Goal: Communication & Community: Share content

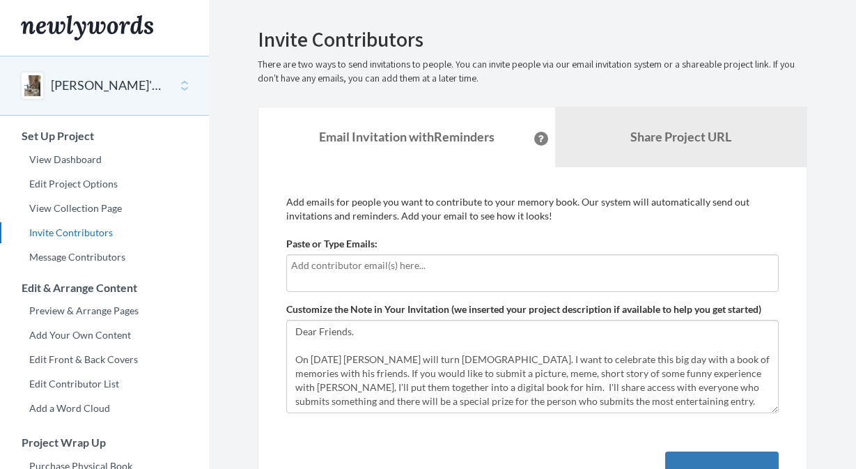
click at [415, 292] on div at bounding box center [532, 273] width 492 height 38
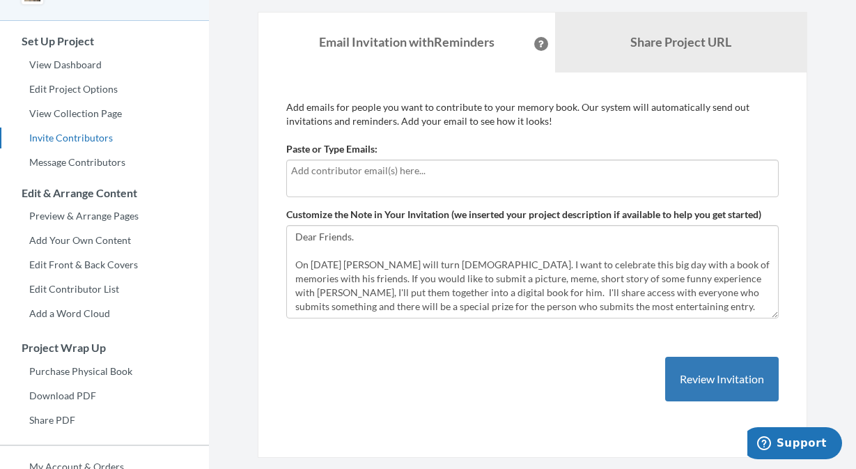
scroll to position [97, 0]
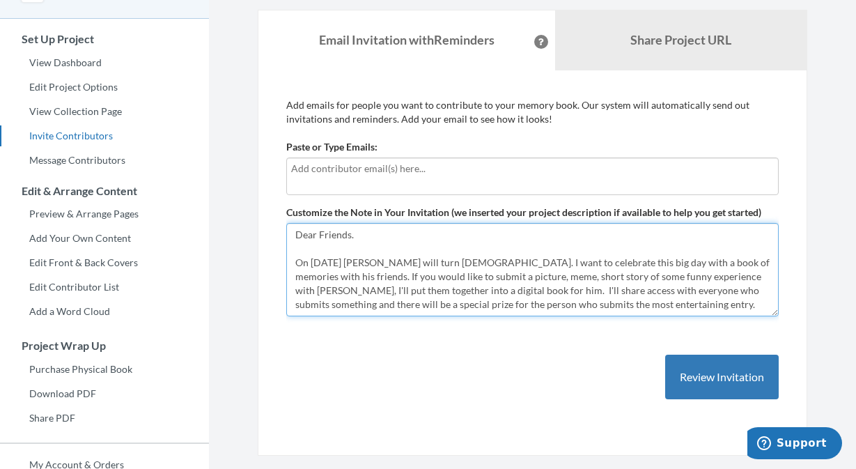
click at [421, 316] on textarea "Dear Friends. On [DATE] [PERSON_NAME] will turn [DEMOGRAPHIC_DATA]. I want to c…" at bounding box center [532, 269] width 492 height 93
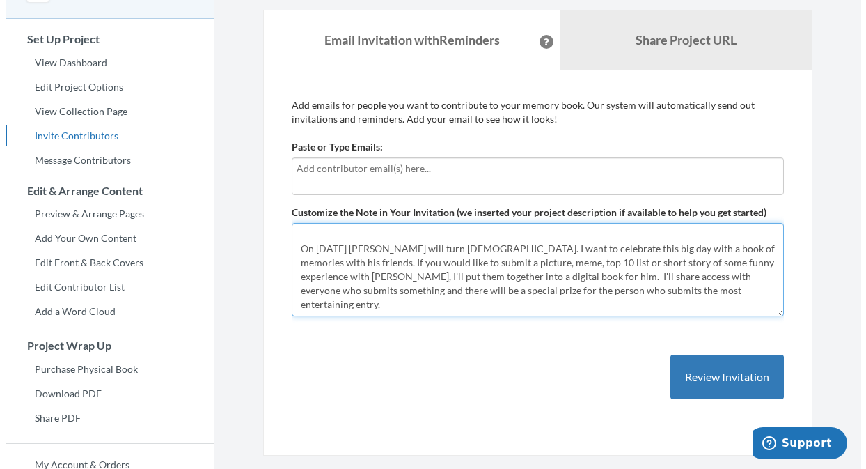
scroll to position [28, 0]
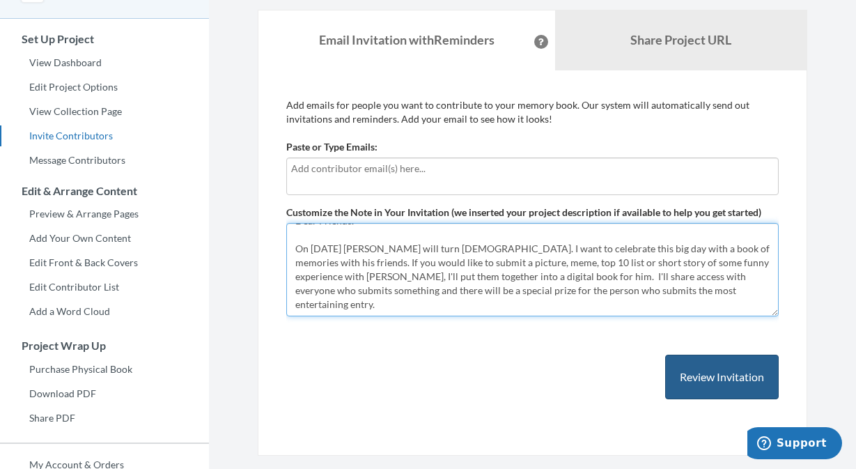
type textarea "Dear Friends. On [DATE] [PERSON_NAME] will turn [DEMOGRAPHIC_DATA]. I want to c…"
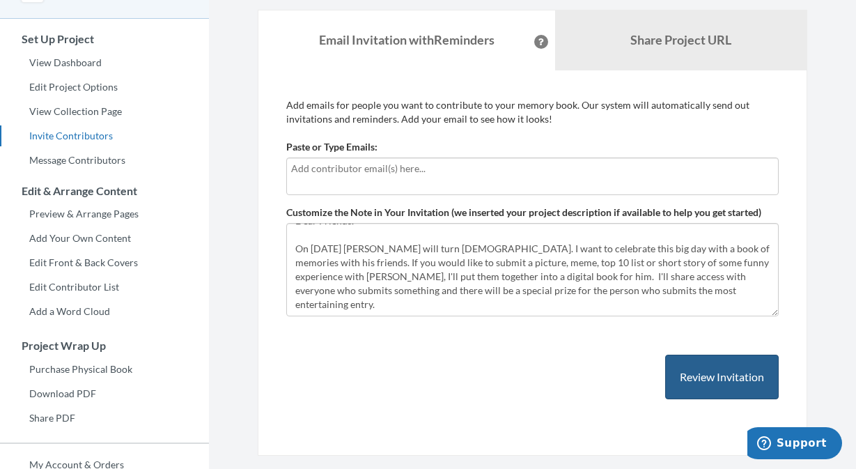
click at [695, 400] on button "Review Invitation" at bounding box center [722, 376] width 114 height 45
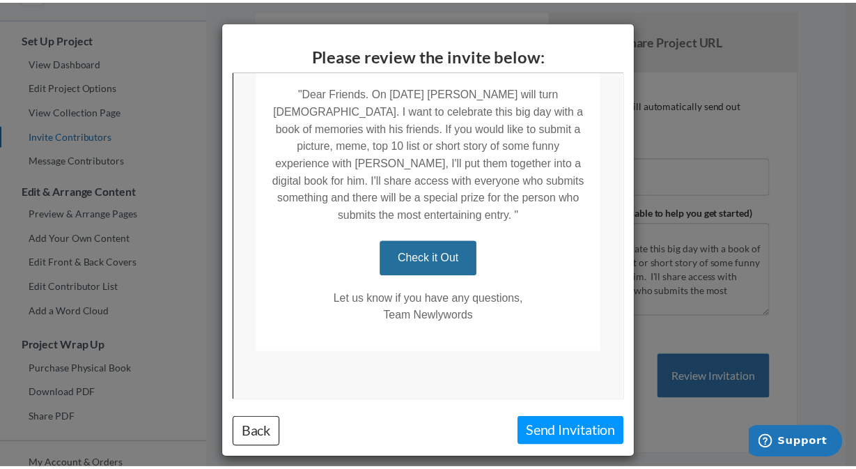
scroll to position [371, 0]
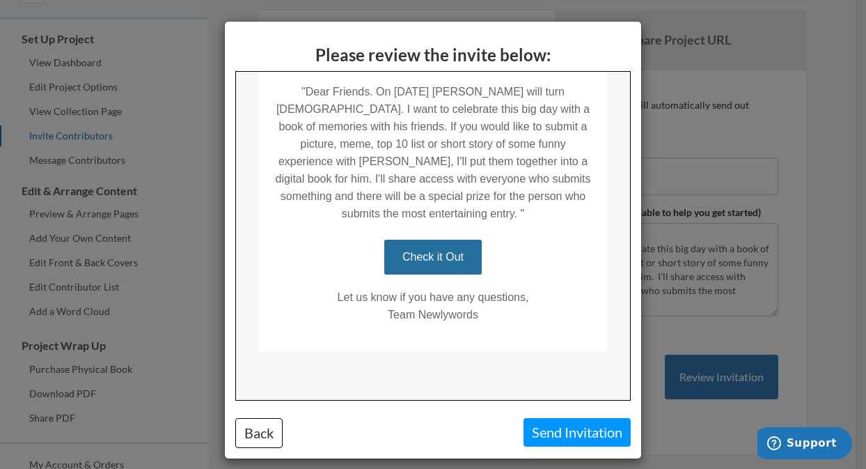
click at [541, 435] on button "Send Invitation" at bounding box center [577, 432] width 107 height 29
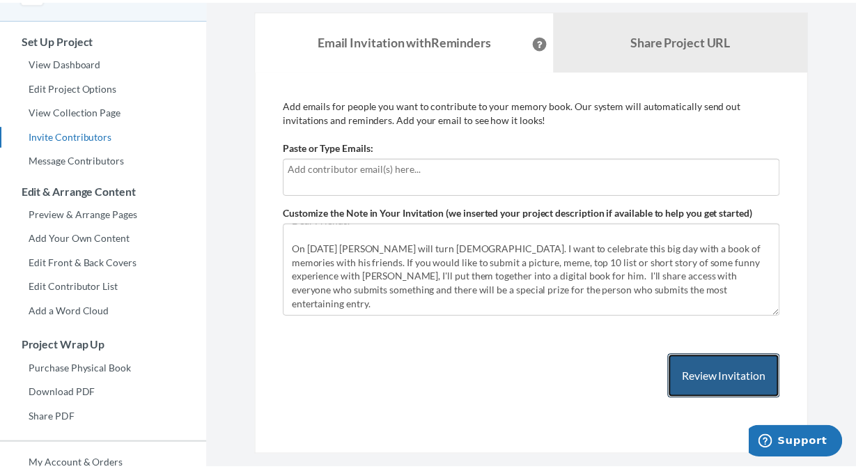
scroll to position [14, 0]
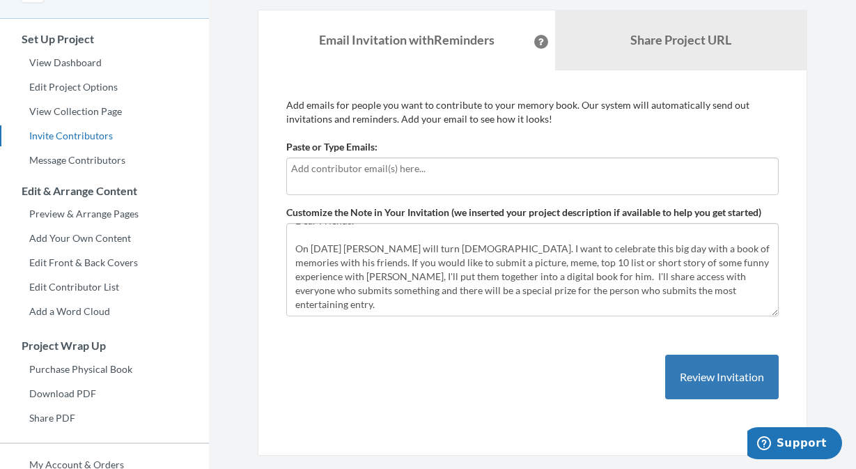
click at [400, 176] on input "text" at bounding box center [532, 168] width 483 height 15
type input "k"
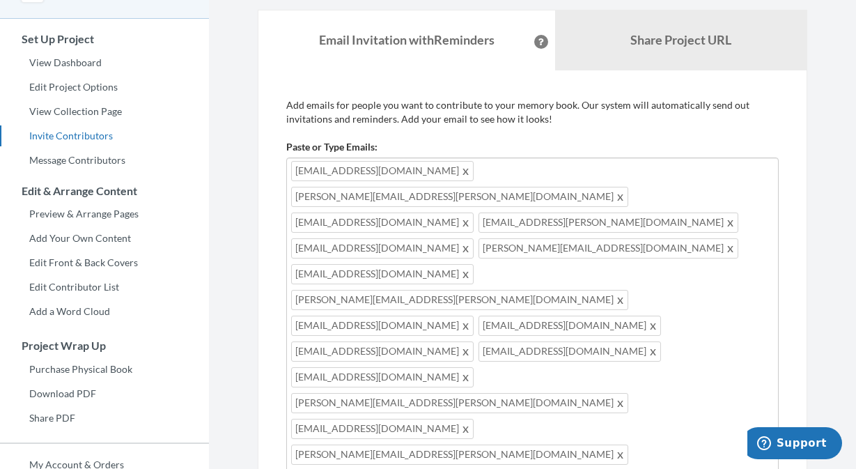
type input "anne."
type input "anne.lane@"
type textarea "Dear Friends. On 6 October 2025 Michael Kent will turn 60 years old. I want to …"
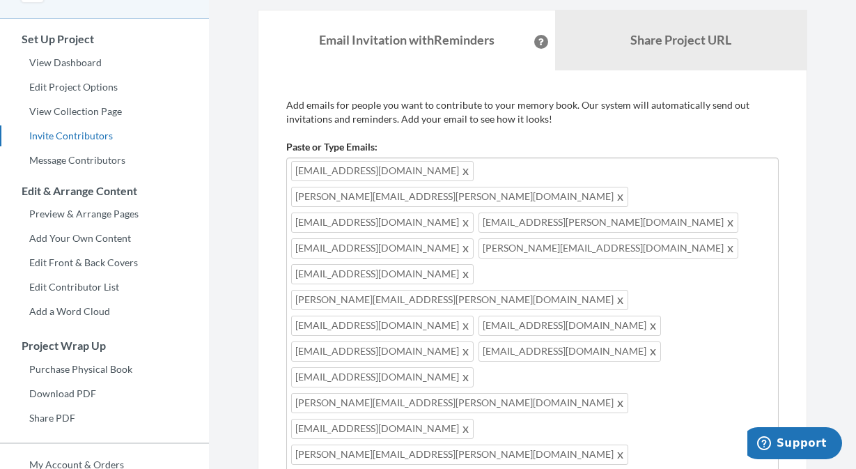
type input "[PERSON_NAME][EMAIL_ADDRESS][PERSON_NAME][DOMAIN_NAME]"
click at [519, 374] on div "veil@unl.edu kim.johnston@qut.edu.au aimei.yang@usc.edu durrani.sameera@gmail.c…" at bounding box center [532, 348] width 492 height 383
type input "b"
type input "mtaylor@mlk"
type input "[EMAIL_ADDRESS][DOMAIN_NAME]"
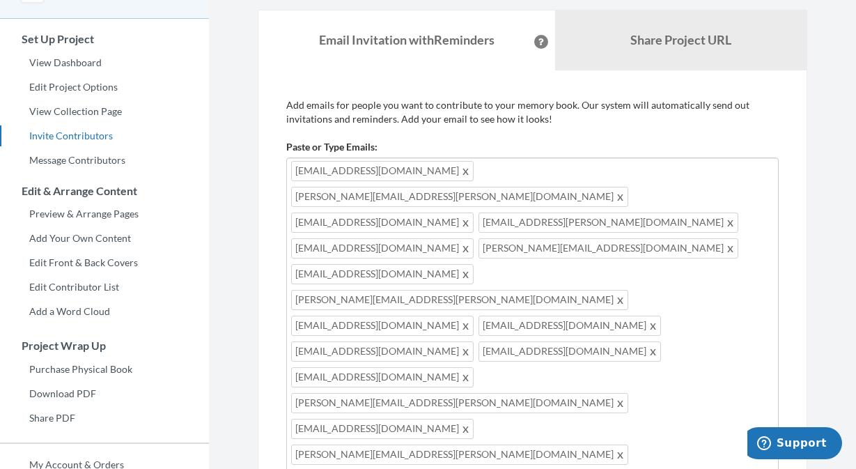
click at [497, 416] on div "veil@unl.edu kim.johnston@qut.edu.au aimei.yang@usc.edu durrani.sameera@gmail.c…" at bounding box center [532, 348] width 492 height 383
click at [516, 393] on div "veil@unl.edu kim.johnston@qut.edu.au aimei.yang@usc.edu durrani.sameera@gmail.c…" at bounding box center [532, 348] width 492 height 383
type input "y"
type input "k"
type input "[EMAIL_ADDRESS][DOMAIN_NAME]"
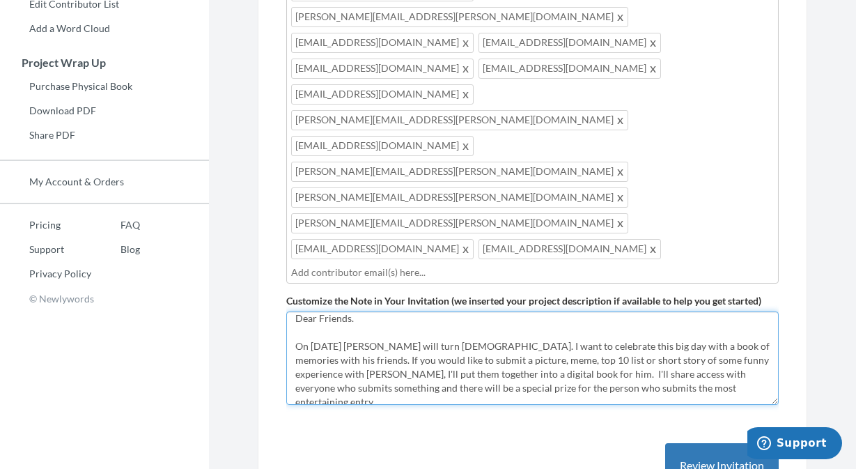
scroll to position [28, 0]
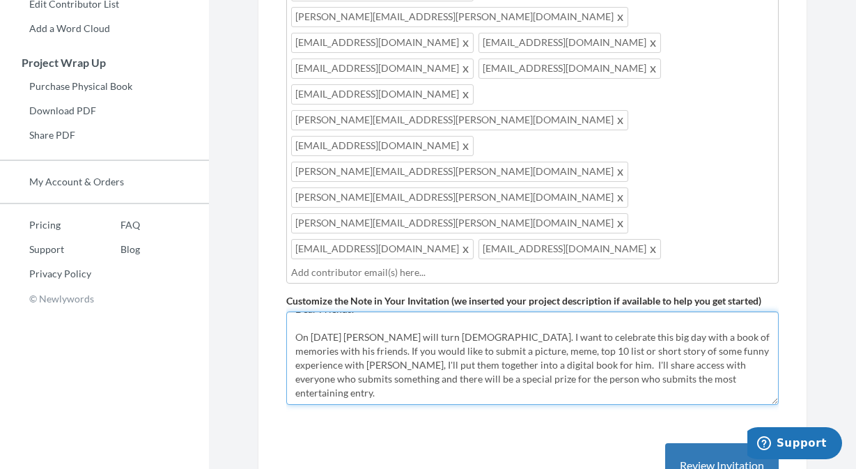
click at [474, 311] on textarea "Dear Friends. On 6 October 2025 Michael Kent will turn 60 years old. I want to …" at bounding box center [532, 357] width 492 height 93
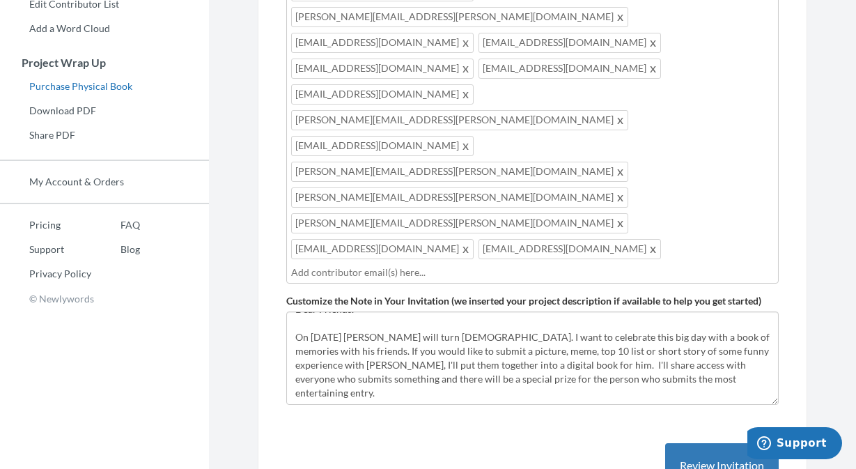
click at [109, 97] on link "Purchase Physical Book" at bounding box center [104, 86] width 209 height 21
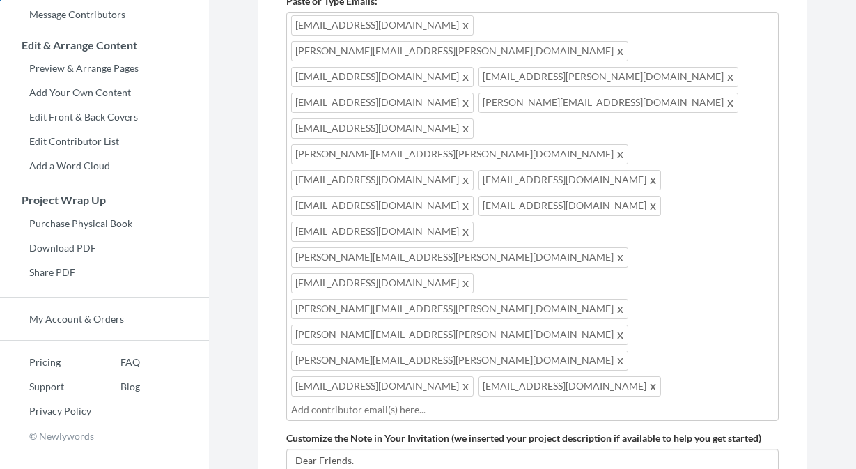
scroll to position [236, 0]
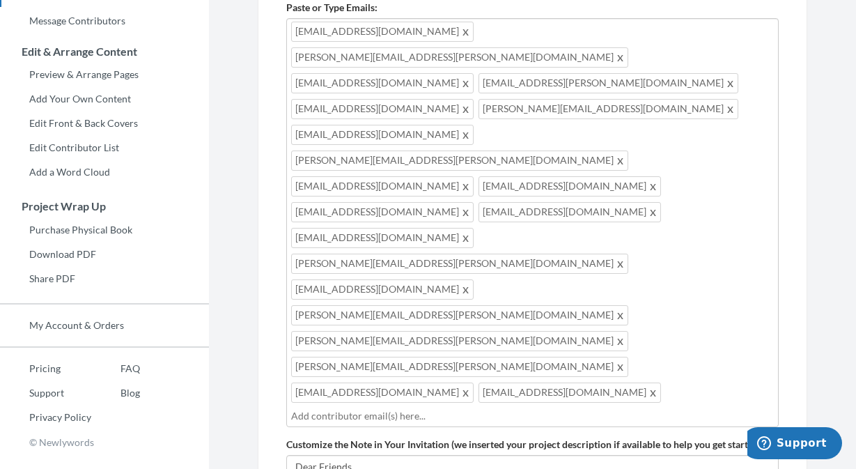
click at [449, 408] on input "text" at bounding box center [532, 415] width 483 height 15
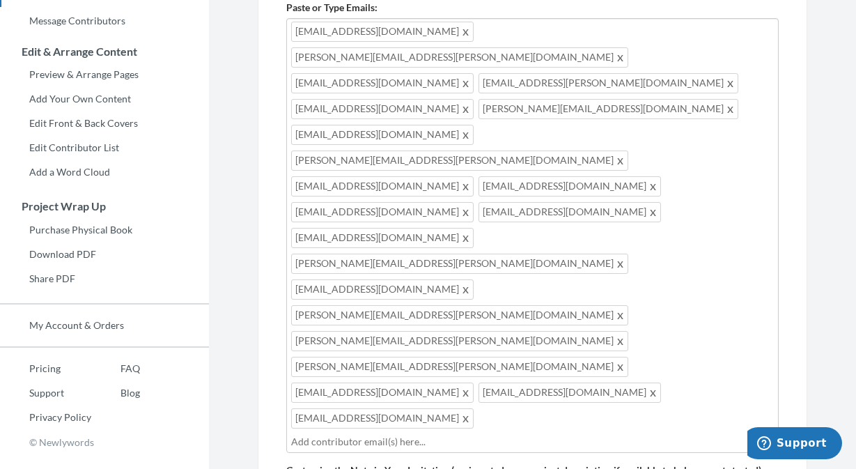
click at [536, 270] on div "veil@unl.edu kim.johnston@qut.edu.au aimei.yang@usc.edu durrani.sameera@gmail.c…" at bounding box center [532, 235] width 492 height 435
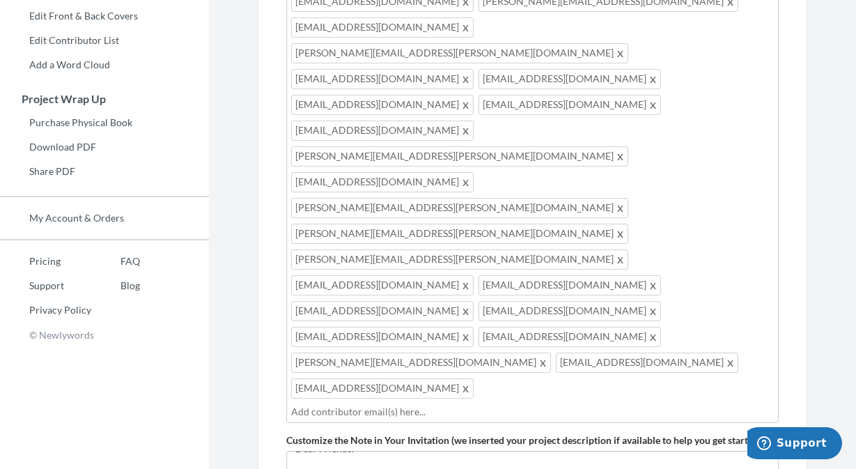
scroll to position [28, 0]
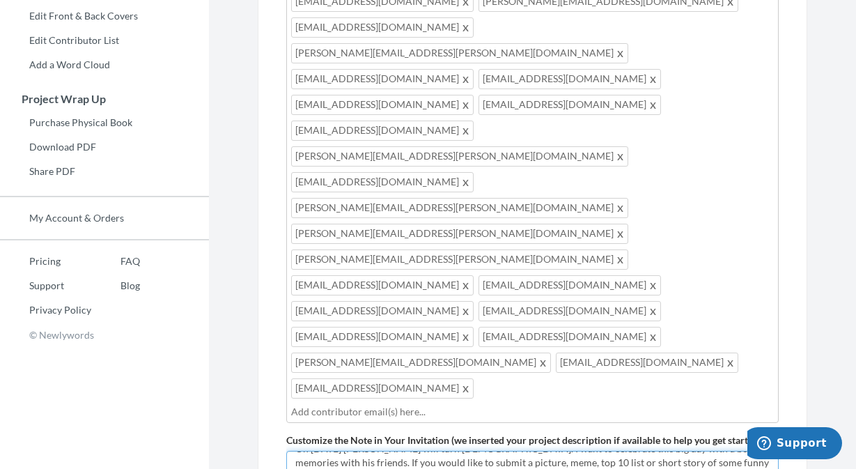
scroll to position [70, 0]
type textarea "Dear Friends. On 6 October 2025 Michael Kent will turn 60 years old. I want to …"
click at [533, 404] on input "text" at bounding box center [532, 411] width 483 height 15
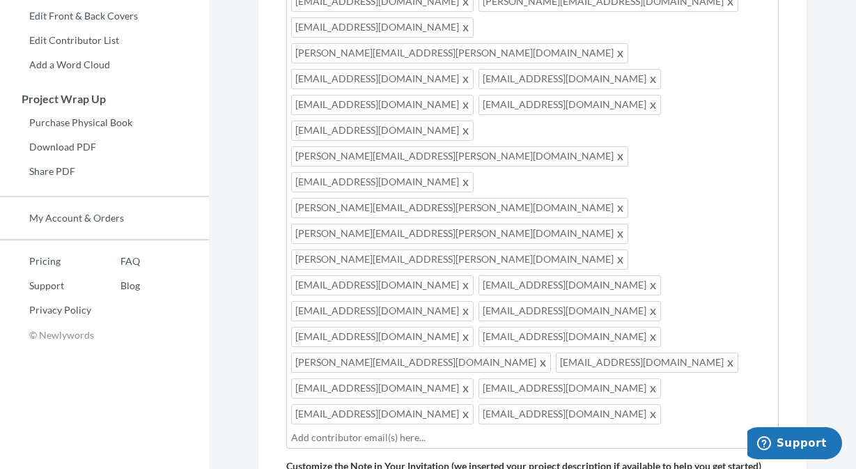
click at [527, 271] on div "veil@unl.edu kim.johnston@qut.edu.au aimei.yang@usc.edu durrani.sameera@gmail.c…" at bounding box center [532, 180] width 492 height 538
click at [504, 455] on input "text" at bounding box center [532, 462] width 483 height 15
click at [659, 265] on div "veil@unl.edu kim.johnston@qut.edu.au aimei.yang@usc.edu durrani.sameera@gmail.c…" at bounding box center [532, 192] width 492 height 563
paste input "p"
type input "[PERSON_NAME][EMAIL_ADDRESS][DOMAIN_NAME]"
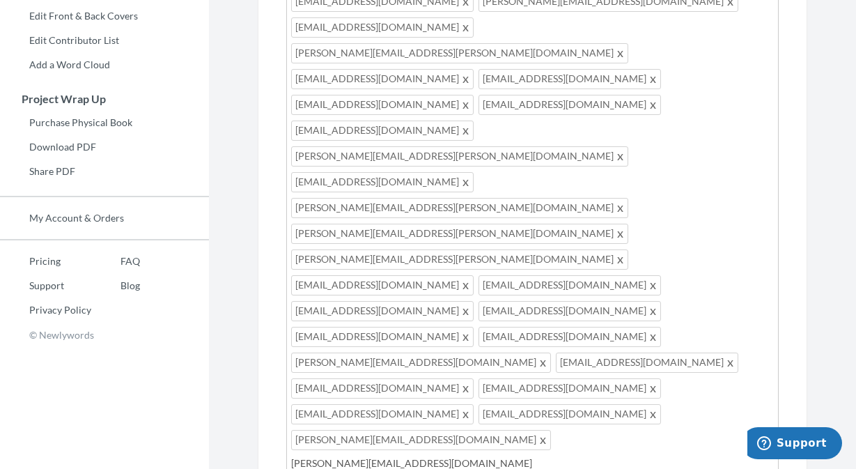
scroll to position [0, 0]
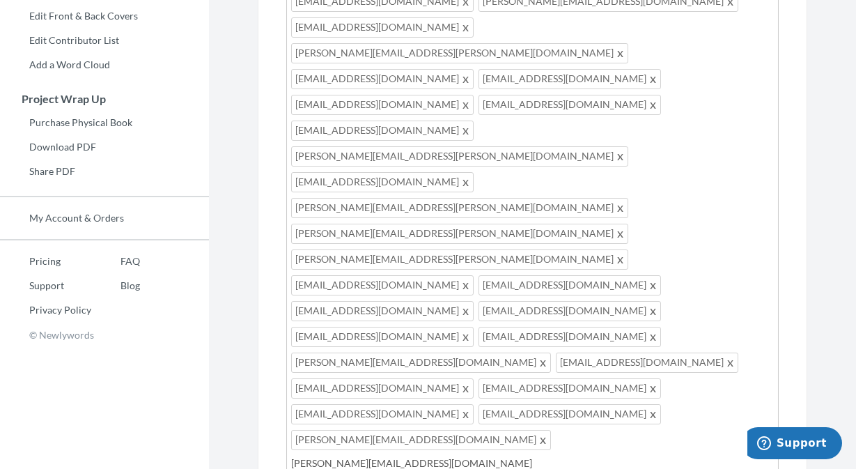
drag, startPoint x: 452, startPoint y: 423, endPoint x: 398, endPoint y: 426, distance: 53.7
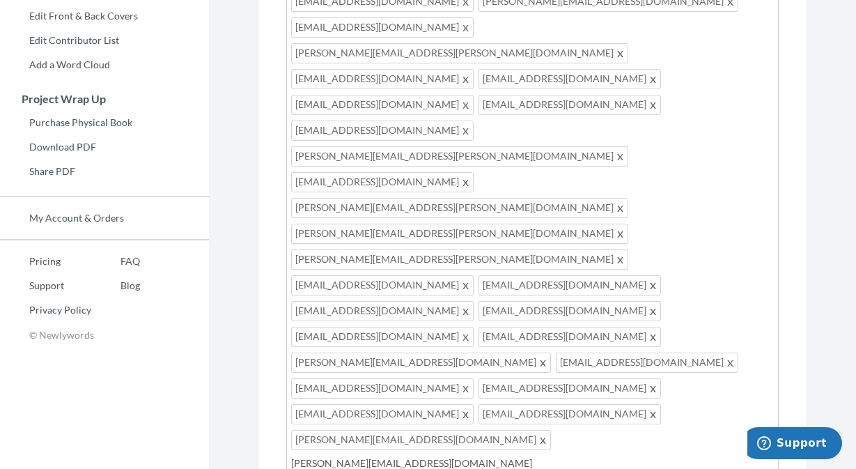
scroll to position [98, 0]
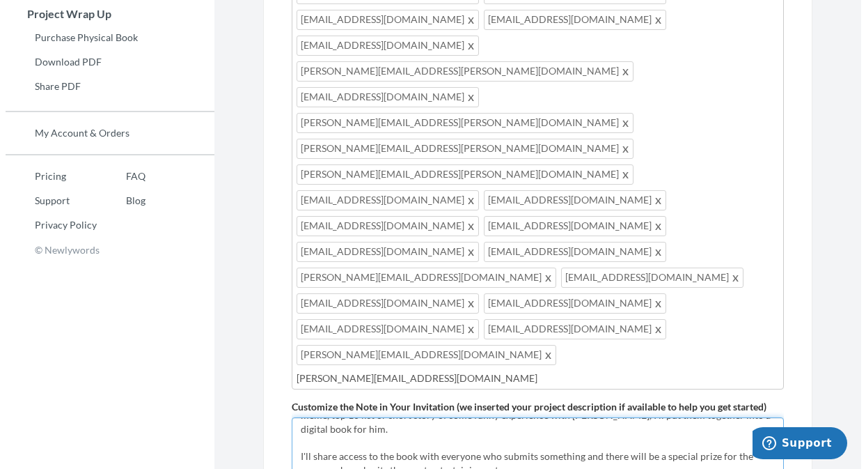
scroll to position [427, 0]
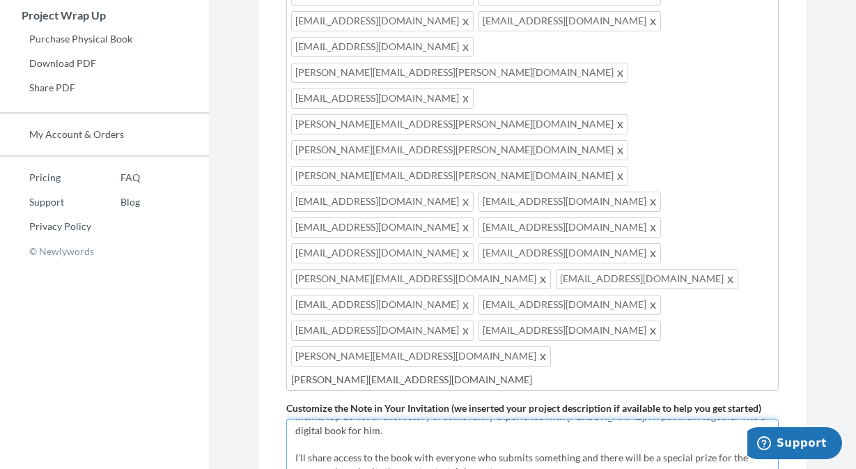
type textarea "Dear Friends. On [DATE], [PERSON_NAME] will turn [DEMOGRAPHIC_DATA]. I want to …"
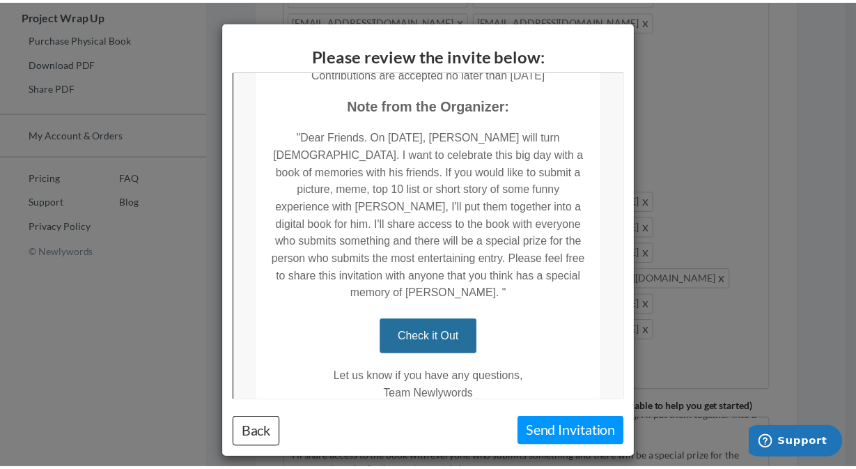
scroll to position [388, 0]
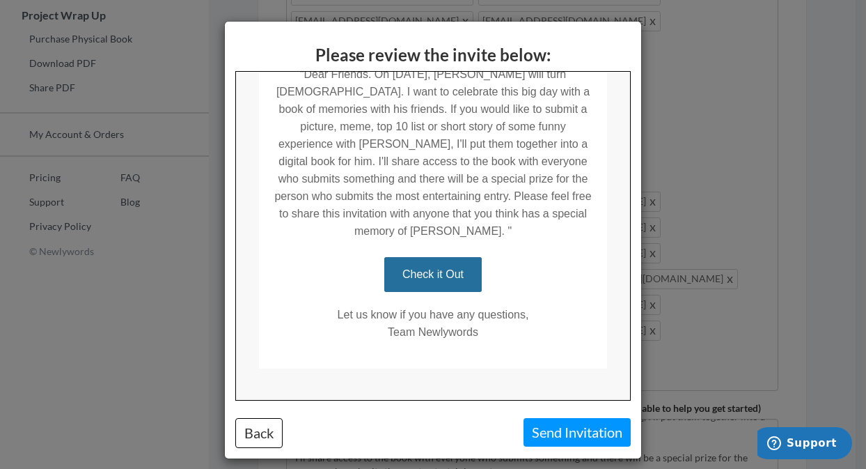
click at [549, 435] on button "Send Invitation" at bounding box center [577, 432] width 107 height 29
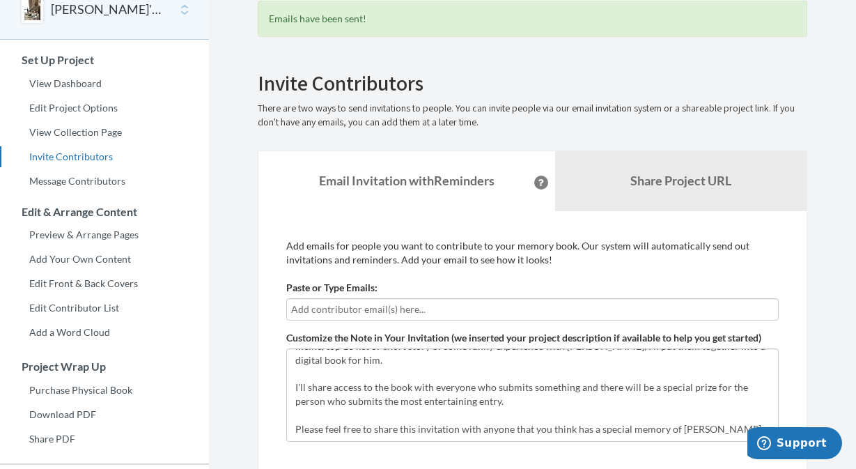
scroll to position [64, 0]
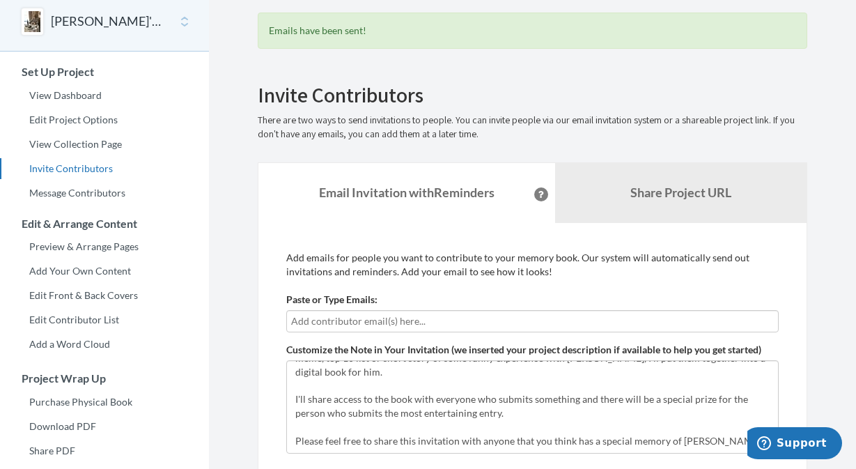
click at [429, 329] on input "text" at bounding box center [532, 320] width 483 height 15
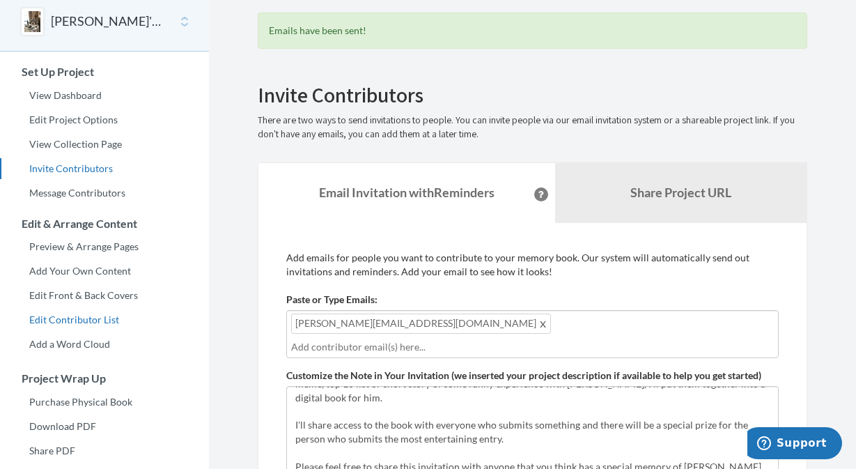
click at [209, 330] on link "Edit Contributor List" at bounding box center [104, 319] width 209 height 21
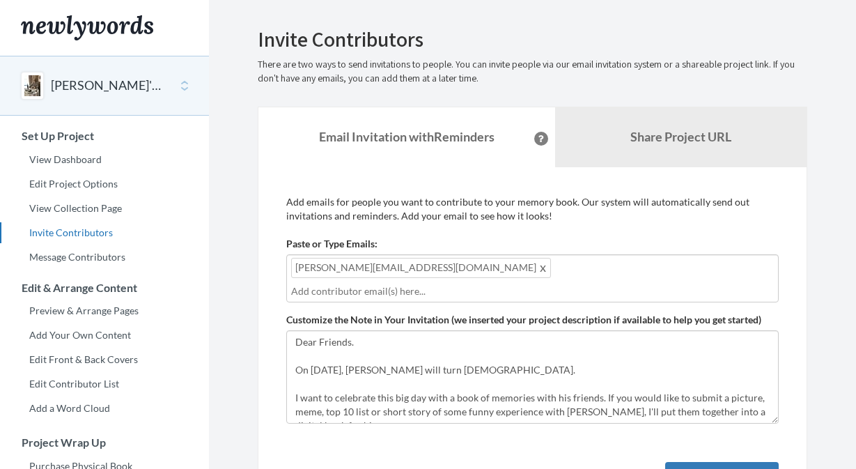
click at [522, 299] on input "text" at bounding box center [532, 290] width 483 height 15
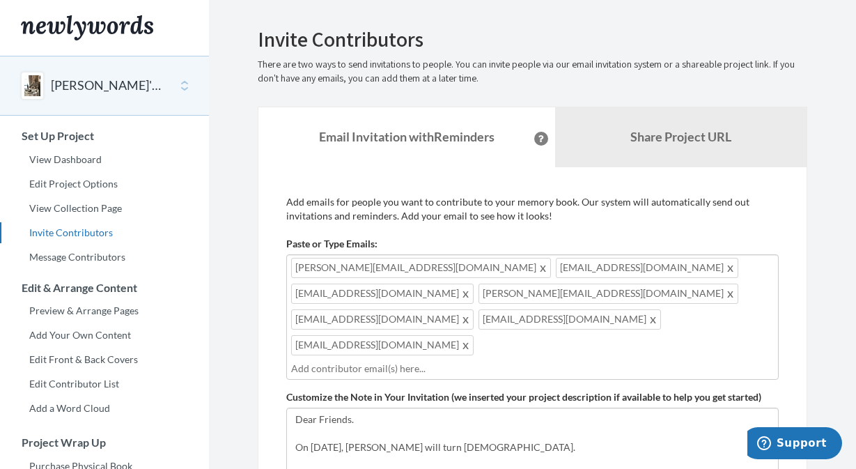
click at [451, 367] on input "text" at bounding box center [532, 368] width 483 height 15
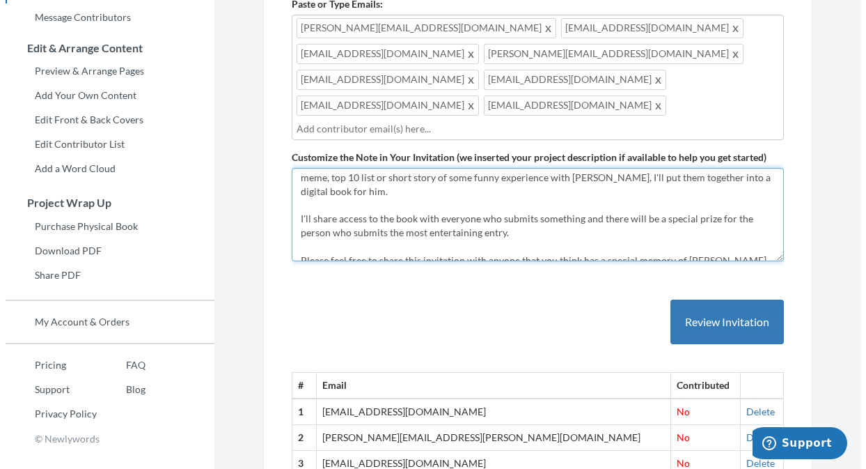
scroll to position [98, 0]
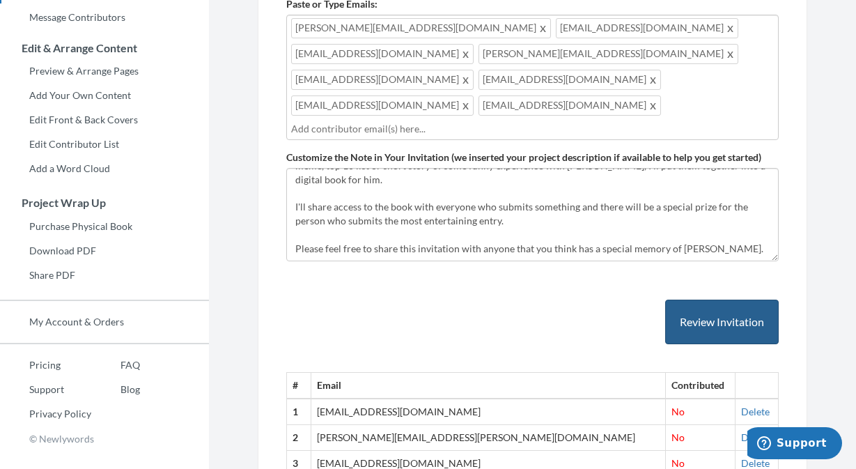
click at [711, 324] on button "Review Invitation" at bounding box center [722, 321] width 114 height 45
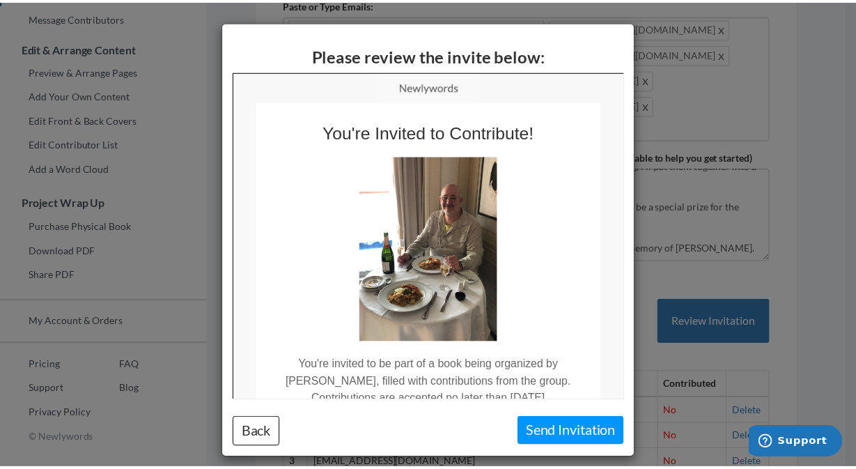
scroll to position [0, 0]
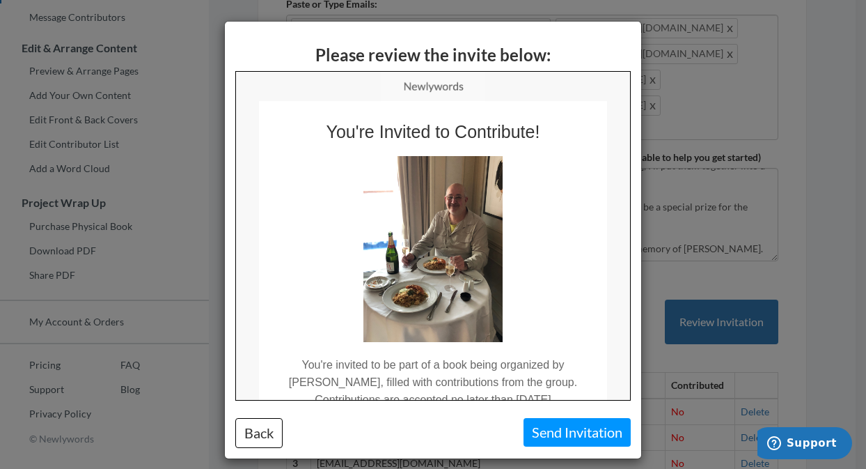
click at [568, 439] on button "Send Invitation" at bounding box center [577, 432] width 107 height 29
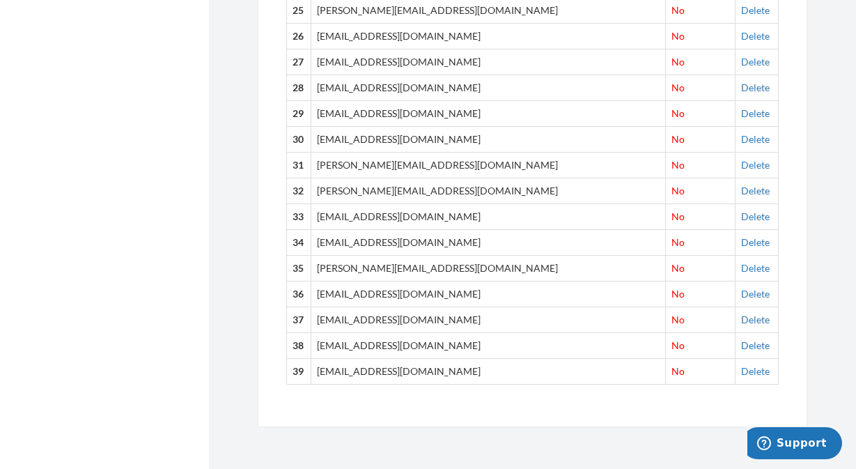
scroll to position [1328, 0]
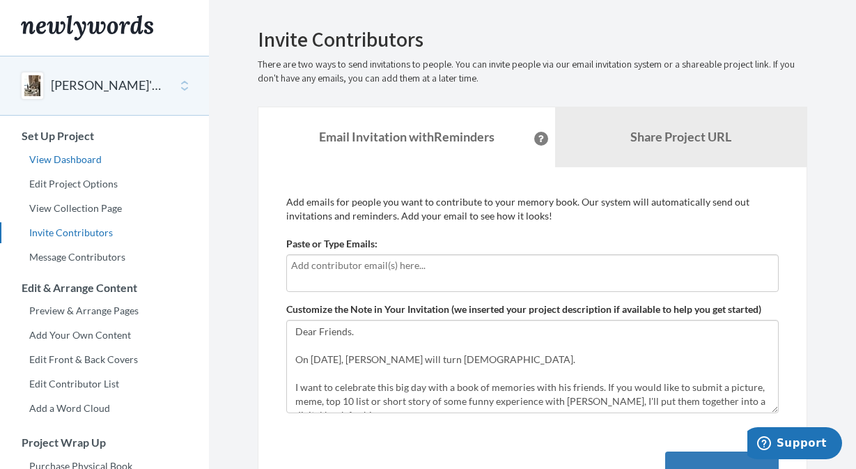
click at [71, 170] on link "View Dashboard" at bounding box center [104, 159] width 209 height 21
click at [57, 194] on link "Edit Project Options" at bounding box center [104, 183] width 209 height 21
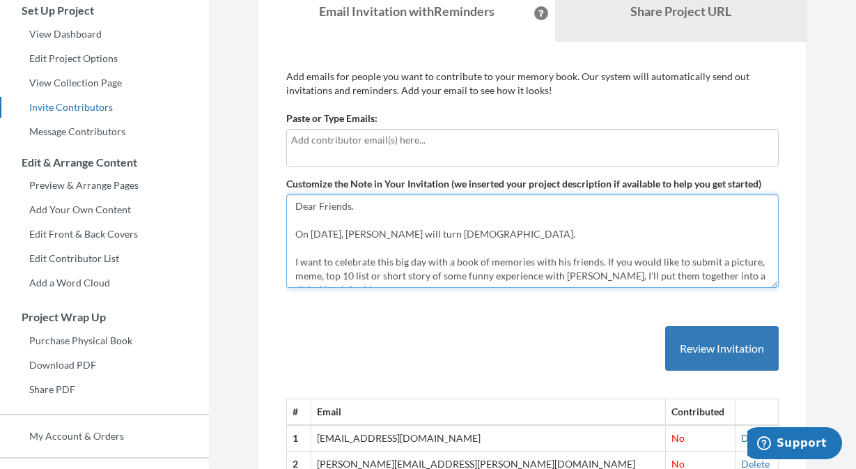
scroll to position [98, 0]
